Goal: Book appointment/travel/reservation: Book appointment/travel/reservation

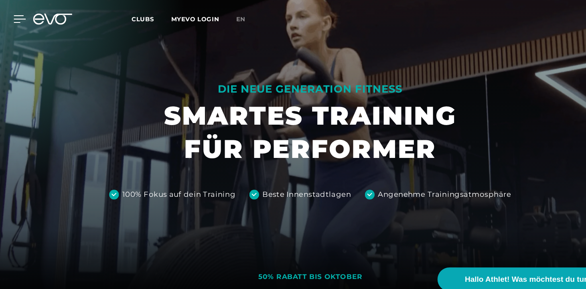
click at [19, 18] on icon at bounding box center [18, 18] width 11 height 6
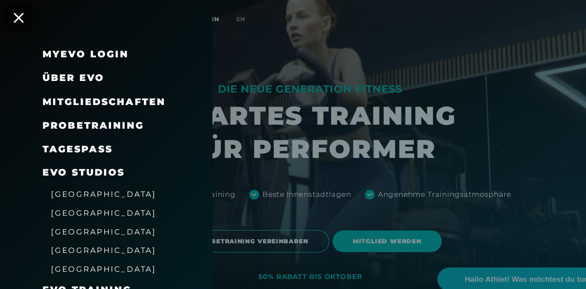
click at [69, 117] on span "Probetraining" at bounding box center [88, 118] width 96 height 11
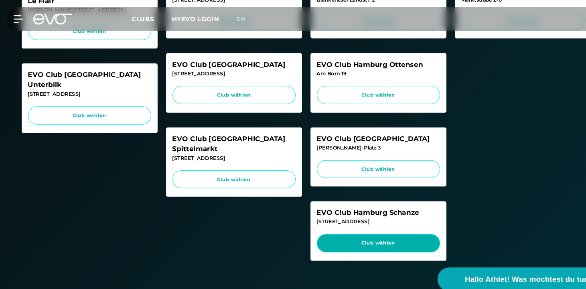
scroll to position [335, 0]
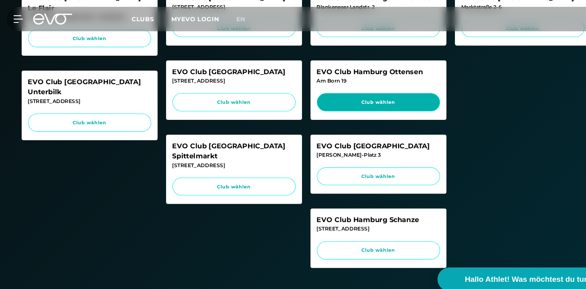
click at [378, 94] on span "Club wählen" at bounding box center [357, 96] width 101 height 7
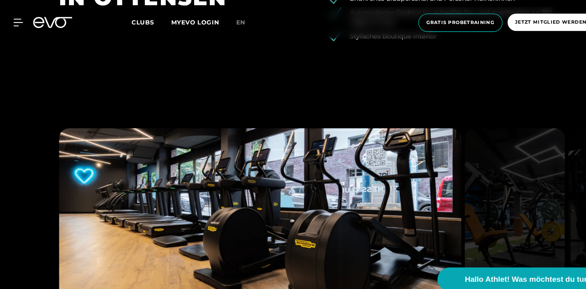
scroll to position [879, 0]
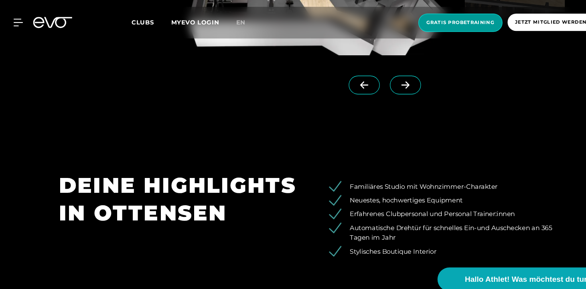
click at [406, 21] on span "Gratis Probetraining" at bounding box center [434, 21] width 64 height 7
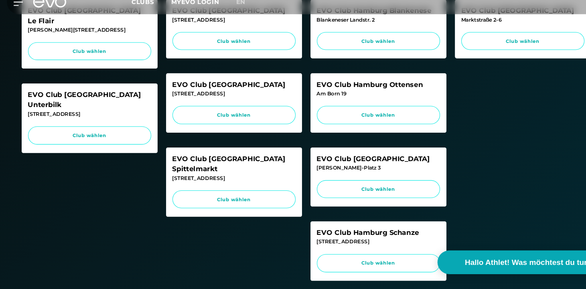
scroll to position [310, 0]
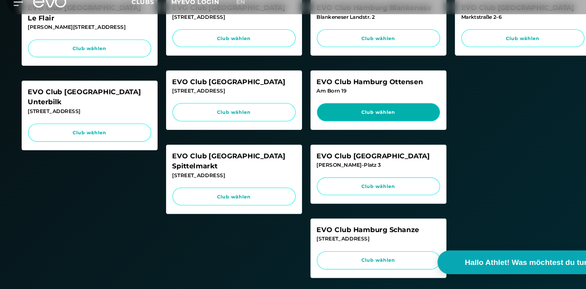
click at [366, 113] on span "Club wählen" at bounding box center [357, 121] width 116 height 17
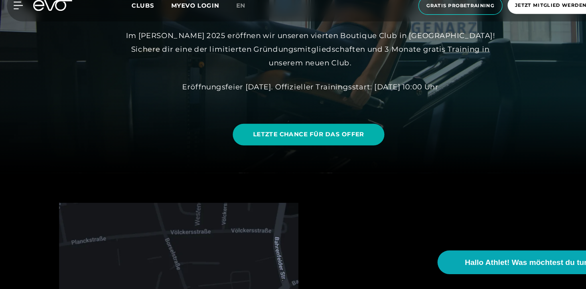
scroll to position [110, 0]
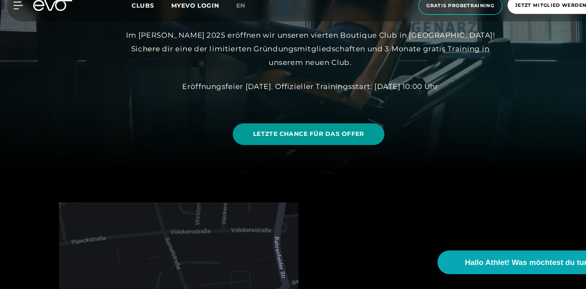
click at [342, 139] on span "LETZTE CHANCE FÜR DAS OFFER" at bounding box center [291, 143] width 105 height 8
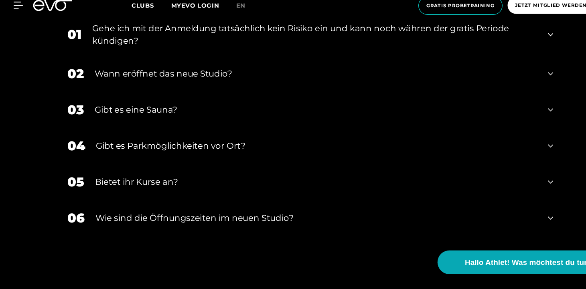
scroll to position [2589, 0]
click at [178, 147] on div "Gibt es Parkmöglichkeiten vor Ort?" at bounding box center [299, 153] width 417 height 12
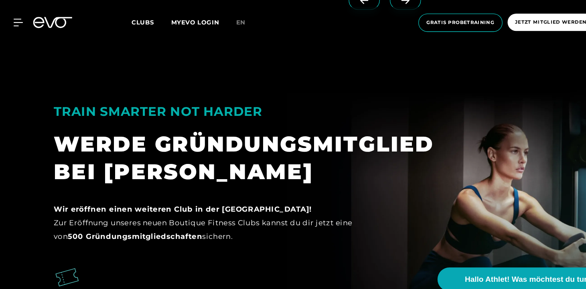
scroll to position [1405, 0]
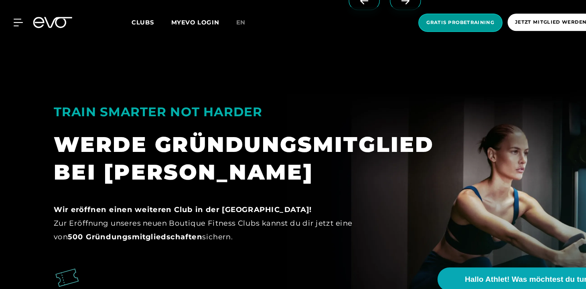
click at [407, 23] on span "Gratis Probetraining" at bounding box center [434, 21] width 64 height 7
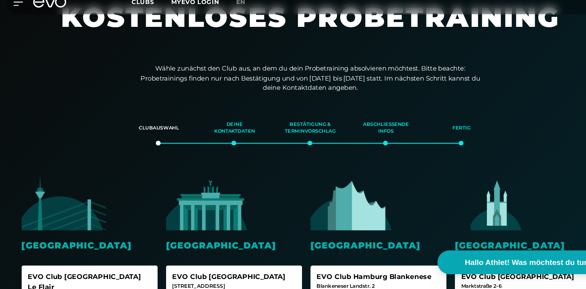
scroll to position [91, 0]
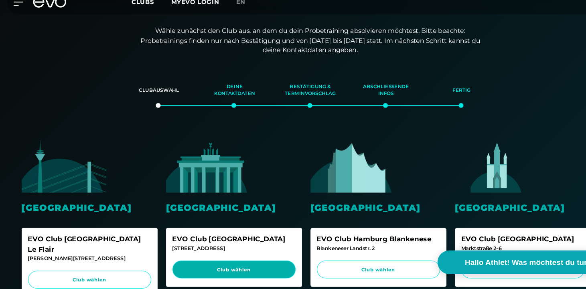
click at [192, 262] on link "Club wählen" at bounding box center [221, 270] width 116 height 17
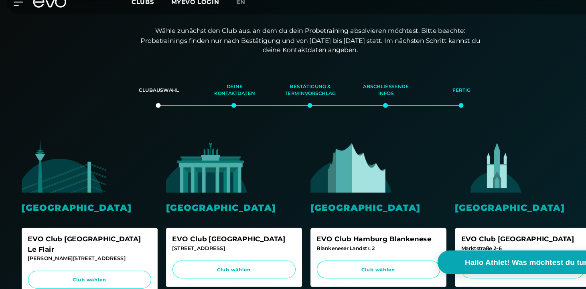
click at [129, 14] on span "Clubs" at bounding box center [134, 17] width 21 height 7
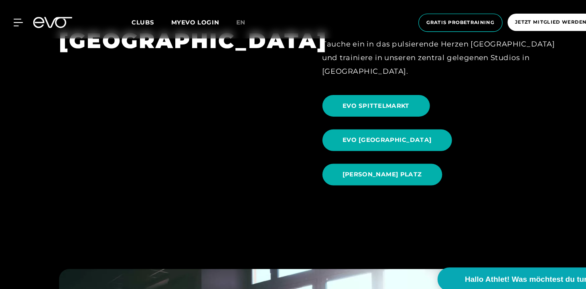
scroll to position [766, 0]
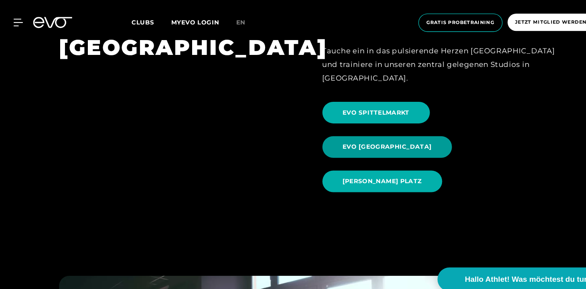
click at [427, 129] on span "EVO [GEOGRAPHIC_DATA]" at bounding box center [365, 139] width 123 height 20
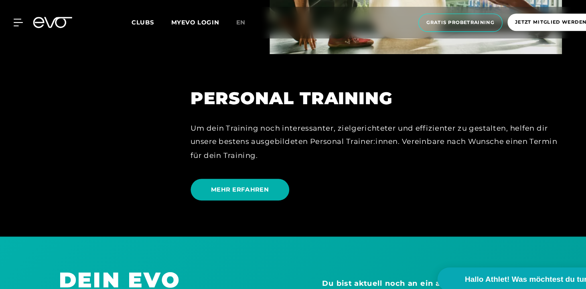
scroll to position [2051, 0]
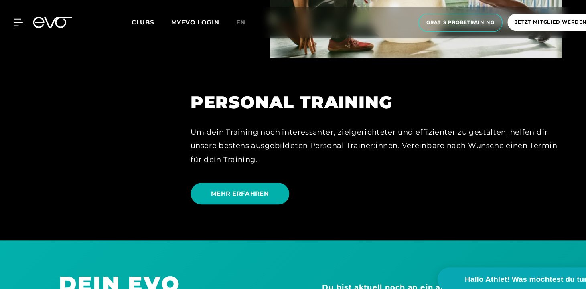
click at [132, 24] on span "Clubs" at bounding box center [134, 21] width 21 height 7
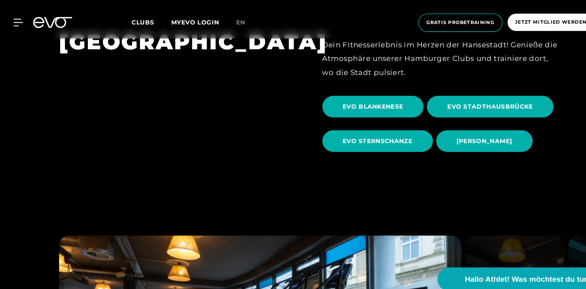
scroll to position [290, 0]
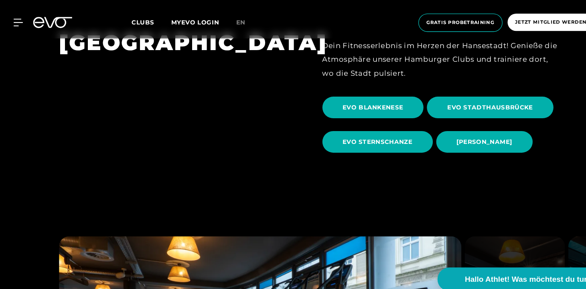
click at [469, 122] on link "[PERSON_NAME]" at bounding box center [459, 134] width 94 height 32
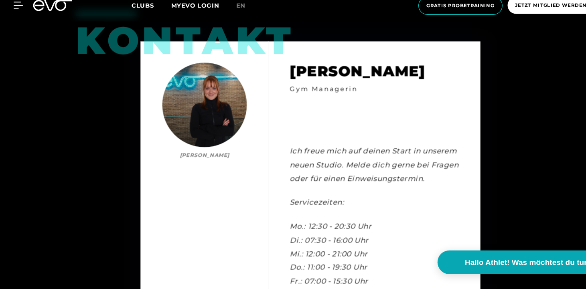
scroll to position [2162, 0]
